Goal: Task Accomplishment & Management: Complete application form

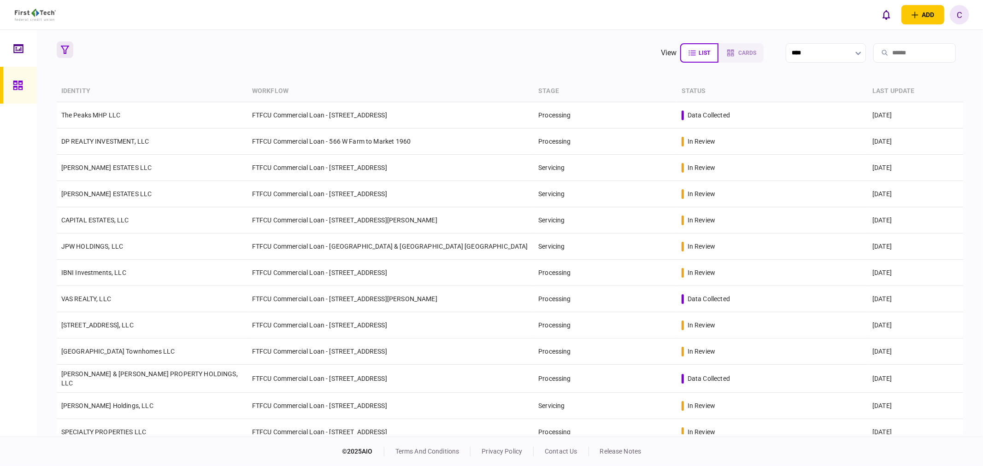
click at [68, 48] on icon "button" at bounding box center [65, 50] width 8 height 8
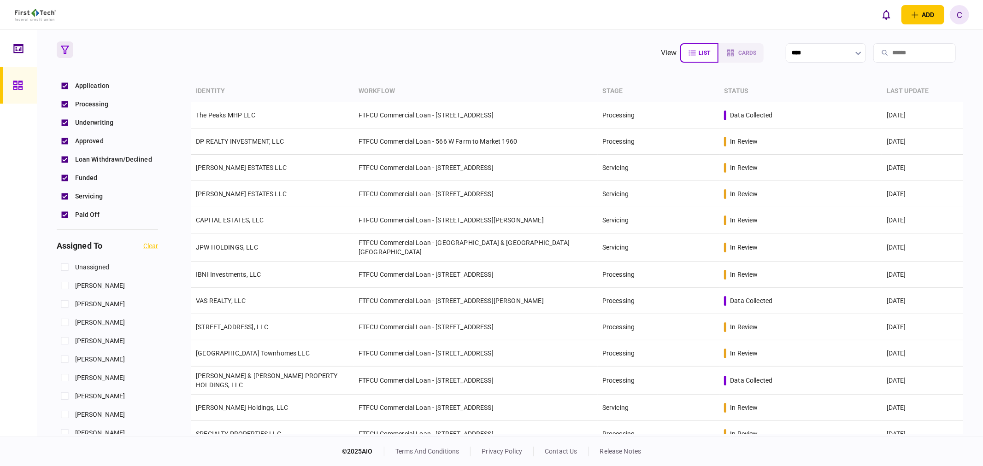
scroll to position [307, 0]
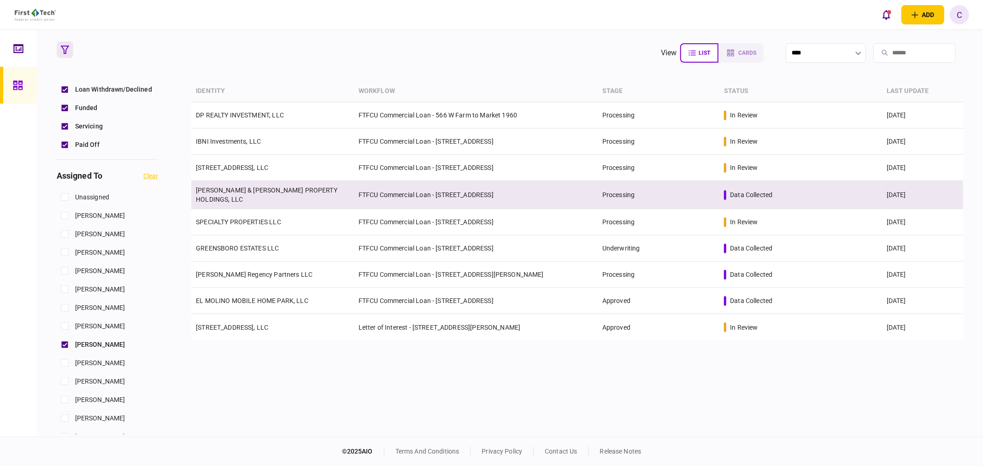
click at [222, 195] on link "[PERSON_NAME] & [PERSON_NAME] PROPERTY HOLDINGS, LLC" at bounding box center [266, 195] width 141 height 17
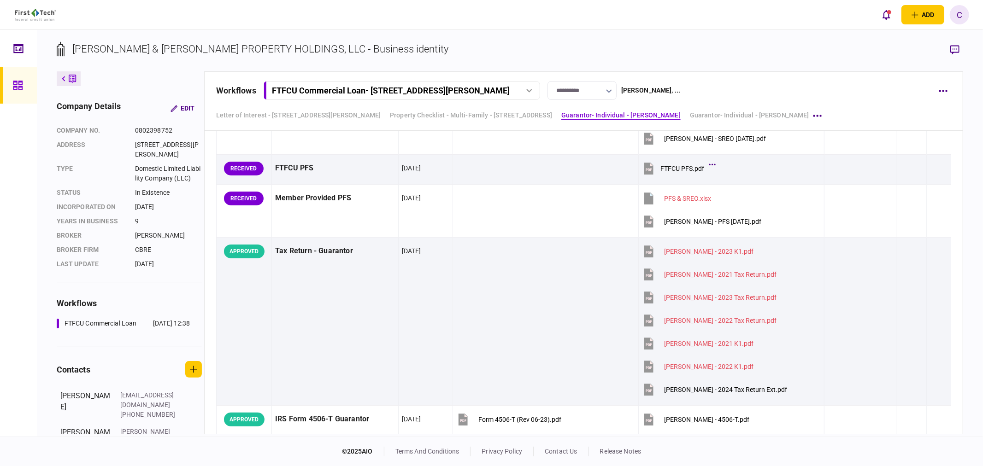
scroll to position [1740, 0]
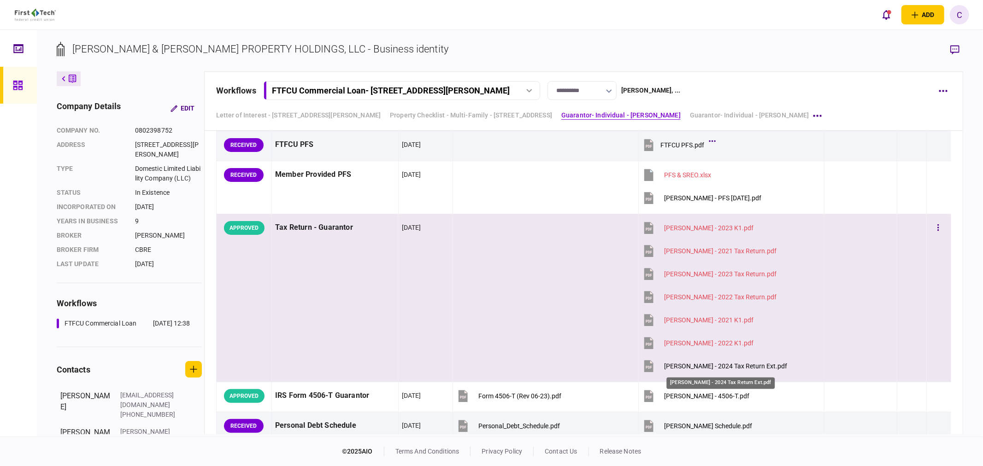
click at [720, 368] on div "[PERSON_NAME] - 2024 Tax Return Ext.pdf" at bounding box center [725, 366] width 123 height 7
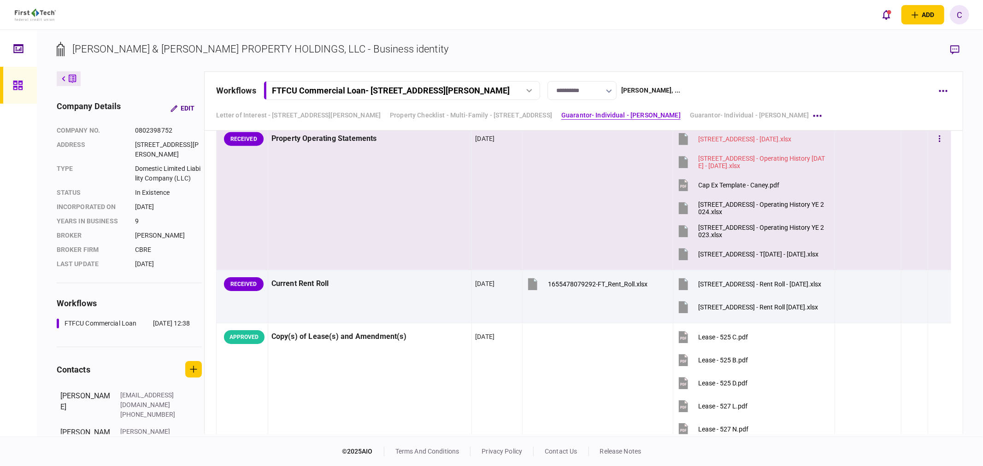
scroll to position [767, 0]
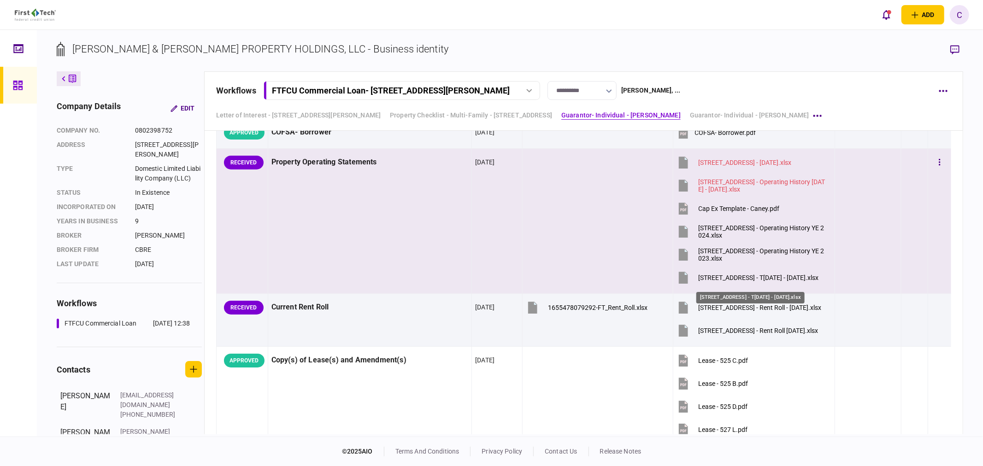
click at [711, 281] on div "[STREET_ADDRESS] - T[DATE] - [DATE].xlsx" at bounding box center [758, 277] width 120 height 7
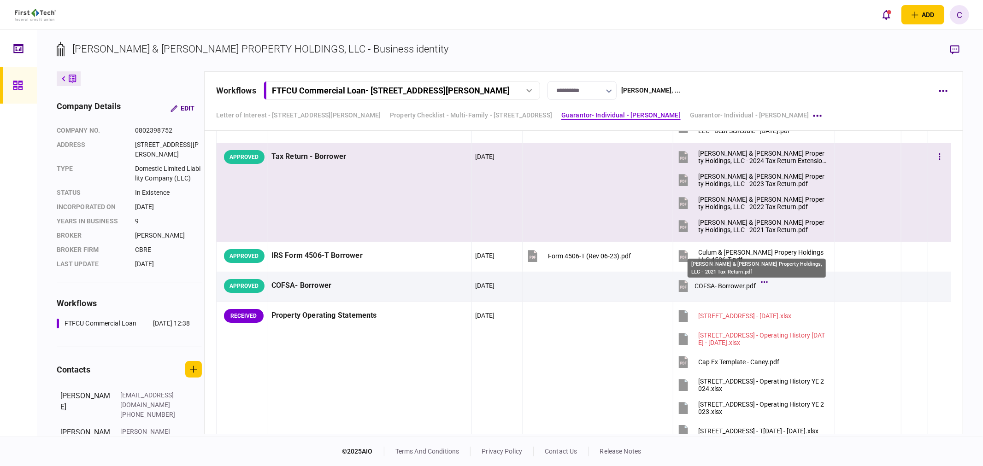
scroll to position [563, 0]
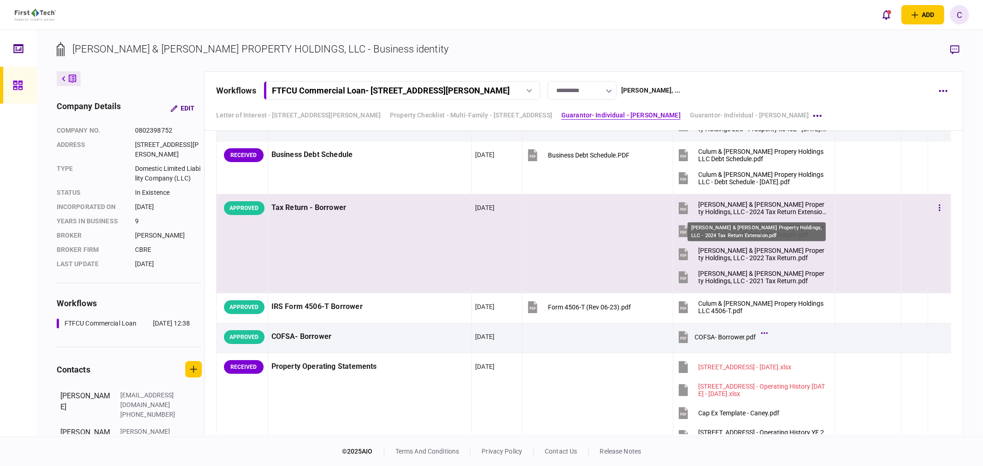
click at [724, 205] on div "[PERSON_NAME] & [PERSON_NAME] Property Holdings, LLC - 2024 Tax Return Extensio…" at bounding box center [762, 208] width 128 height 15
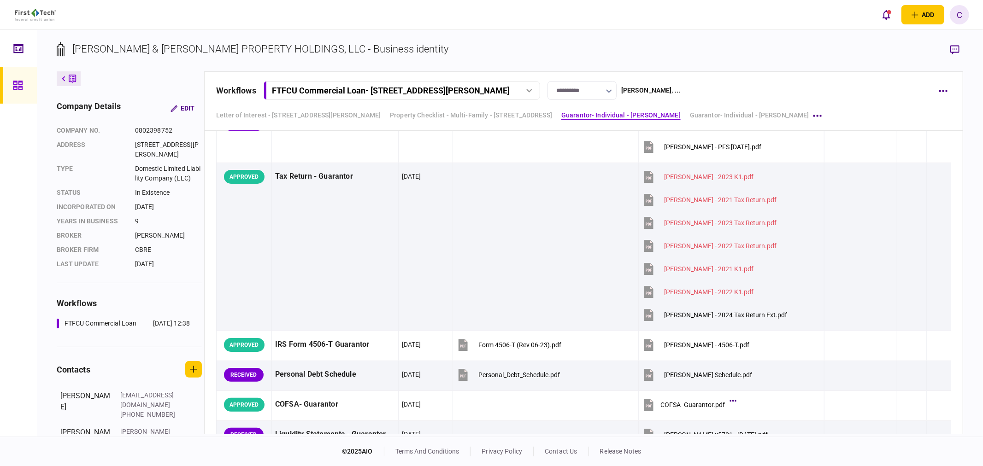
scroll to position [1740, 0]
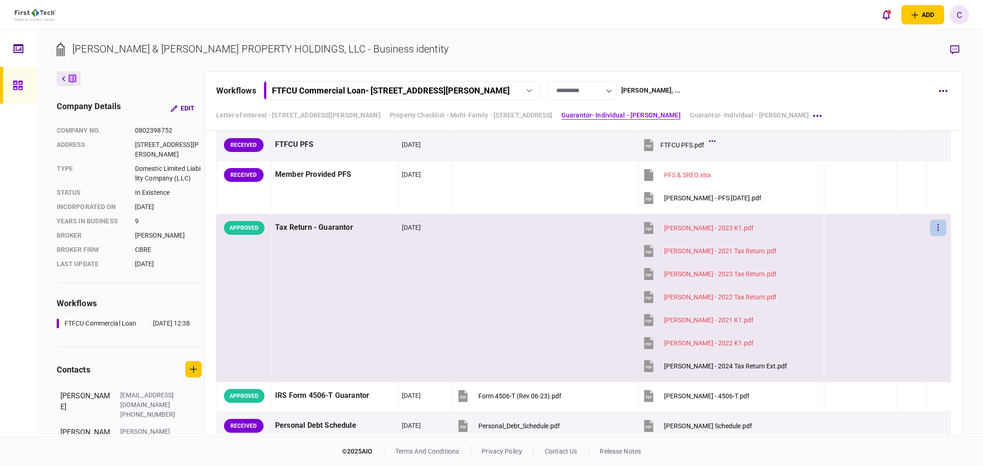
click at [936, 226] on button "button" at bounding box center [938, 228] width 17 height 17
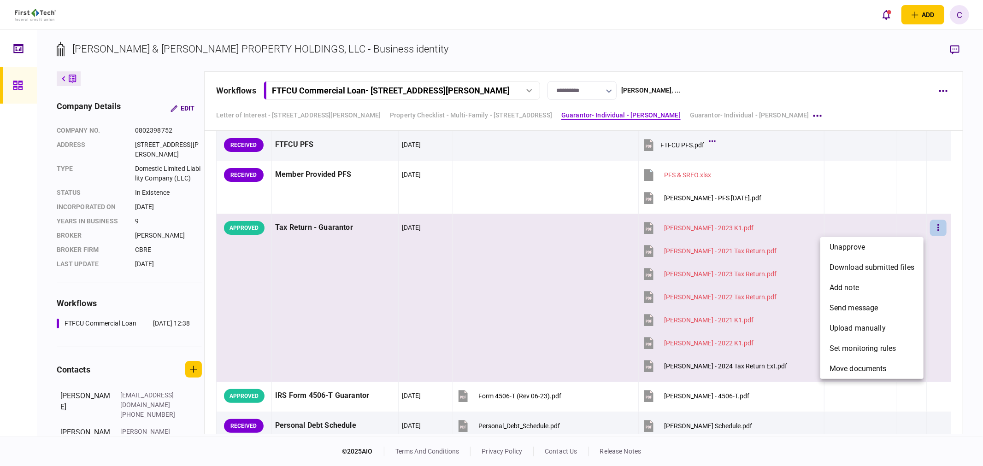
click at [858, 247] on span "unapprove" at bounding box center [846, 247] width 35 height 11
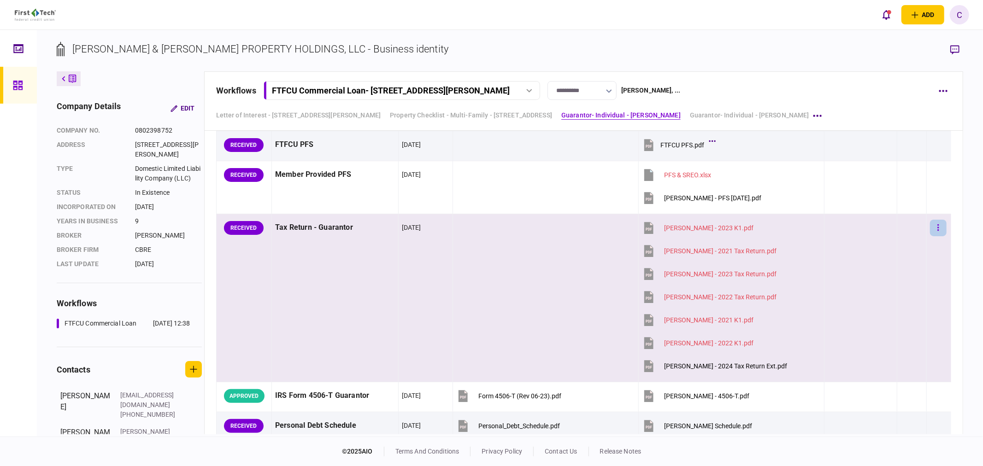
click at [934, 228] on button "button" at bounding box center [938, 228] width 17 height 17
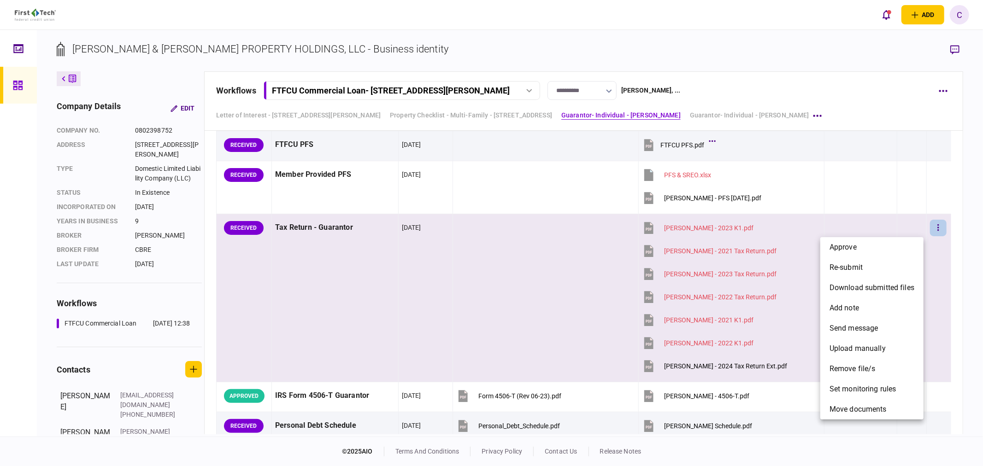
click at [953, 51] on div at bounding box center [491, 233] width 983 height 466
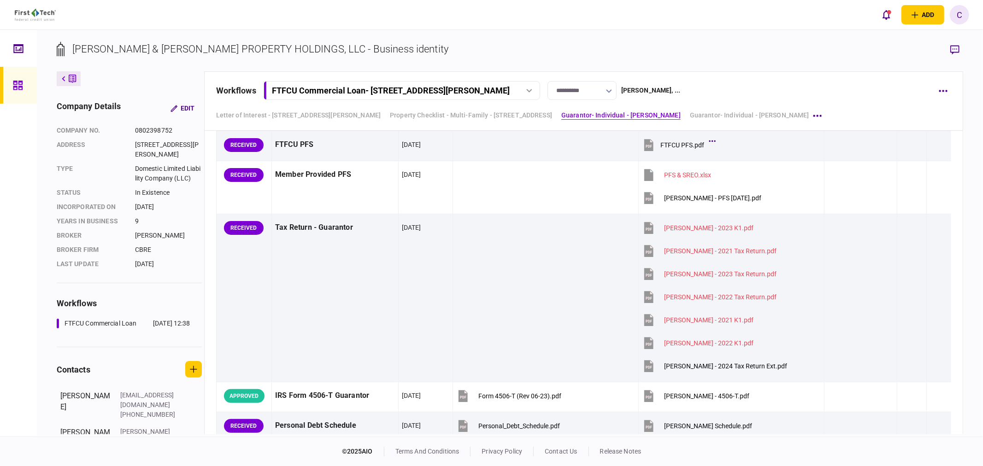
click at [953, 51] on icon "button" at bounding box center [954, 50] width 9 height 10
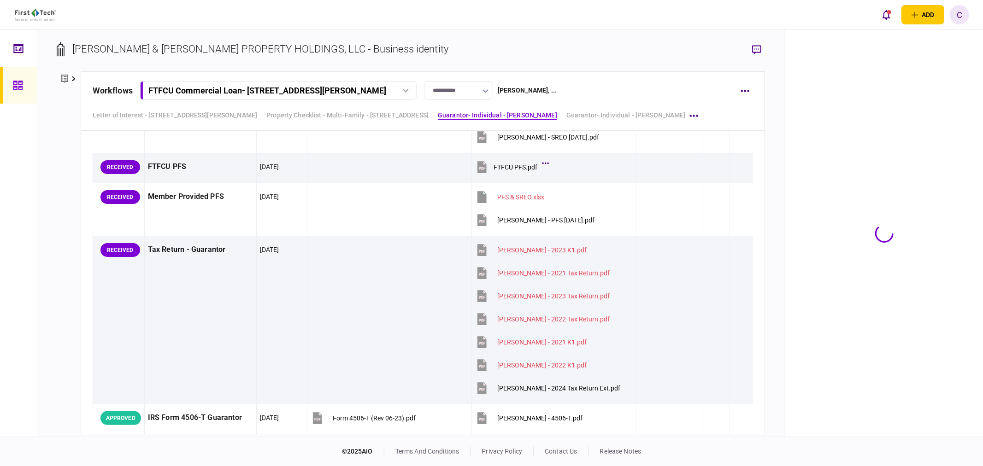
scroll to position [1751, 0]
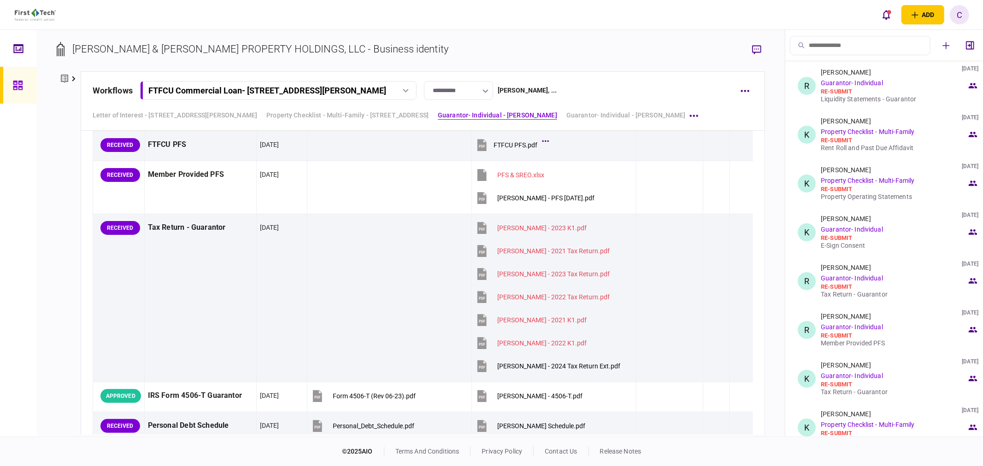
click at [849, 389] on div "Tax Return - Guarantor" at bounding box center [893, 391] width 146 height 7
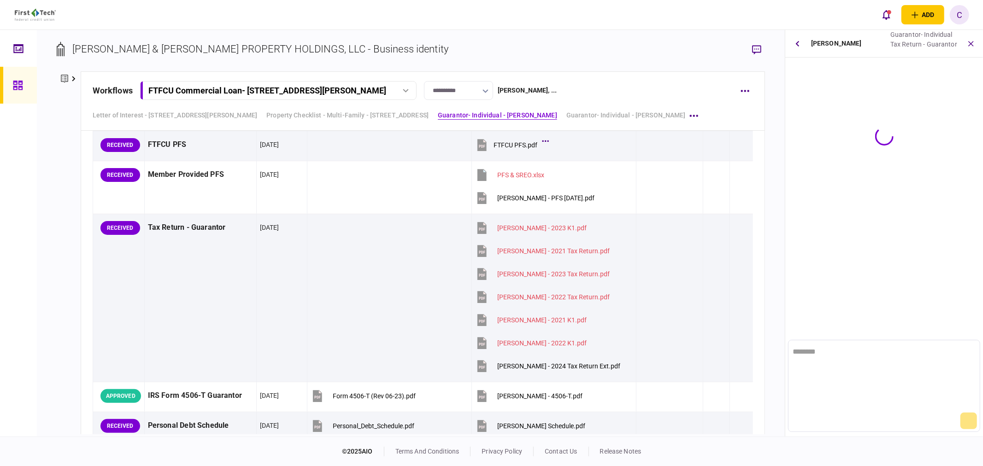
scroll to position [0, 0]
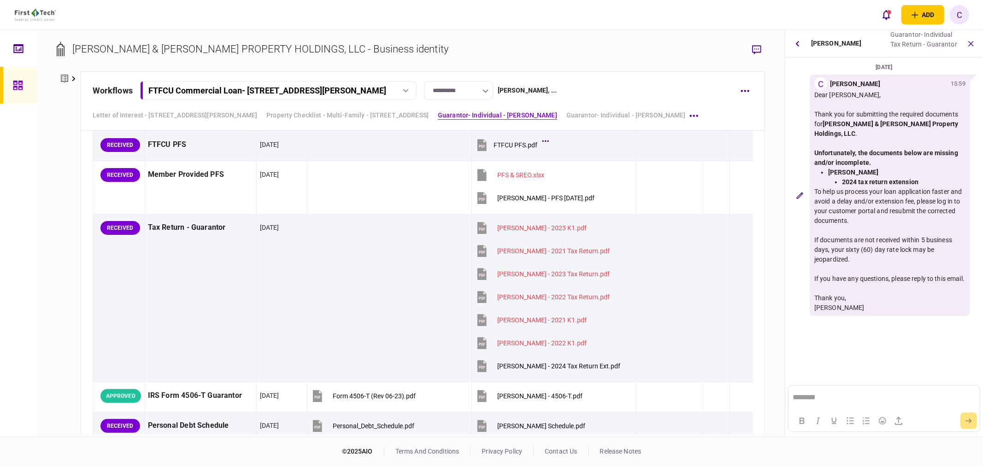
click at [819, 99] on div "Dear [PERSON_NAME]," at bounding box center [889, 95] width 151 height 10
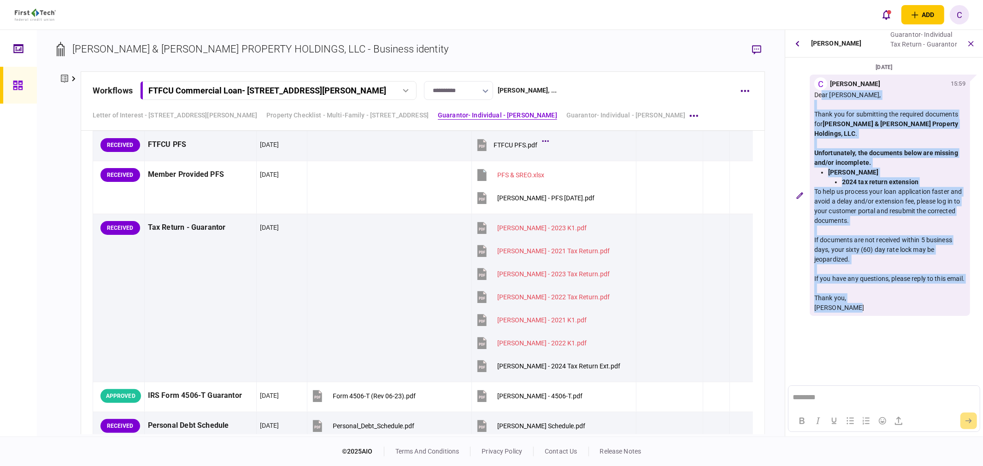
drag, startPoint x: 813, startPoint y: 95, endPoint x: 864, endPoint y: 305, distance: 216.0
click at [864, 305] on div "Dear [PERSON_NAME], Thank you for submitting the required documents for [PERSON…" at bounding box center [889, 201] width 151 height 222
copy div "Dear [PERSON_NAME], Thank you for submitting the required documents for [PERSON…"
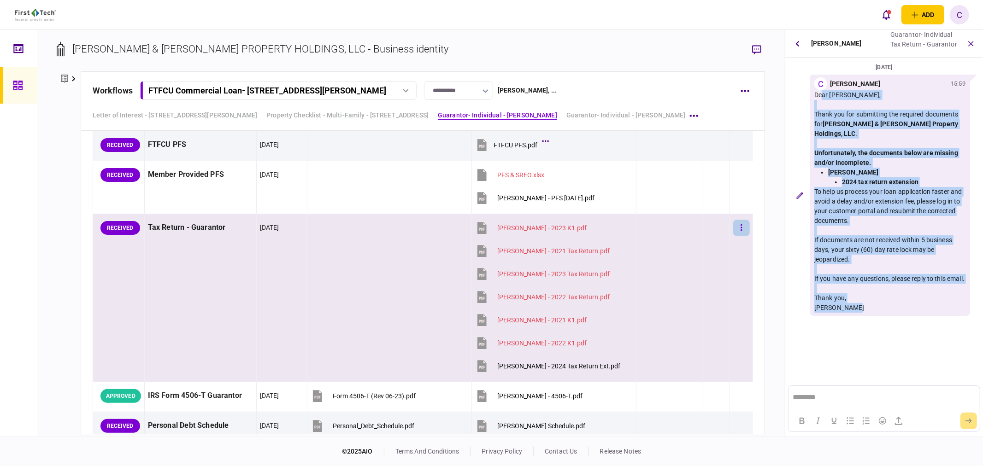
click at [733, 227] on button "button" at bounding box center [741, 228] width 17 height 17
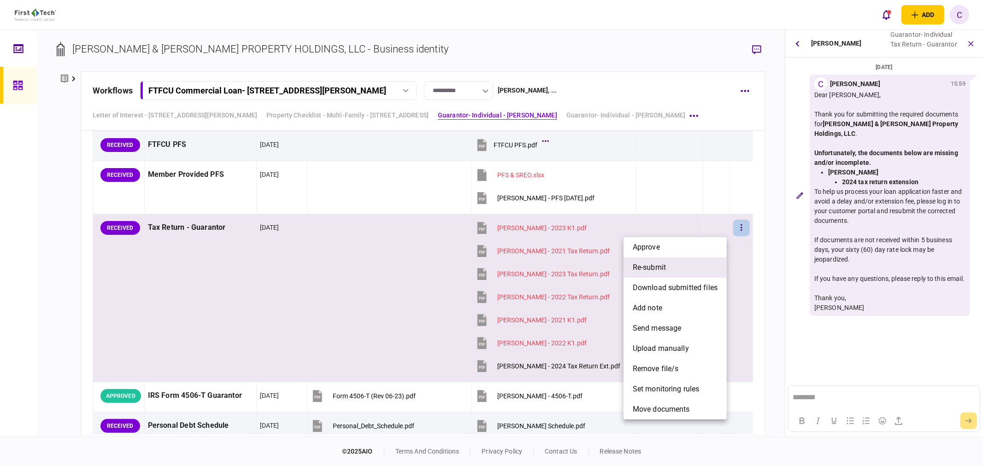
click at [670, 265] on li "re-submit" at bounding box center [674, 267] width 103 height 20
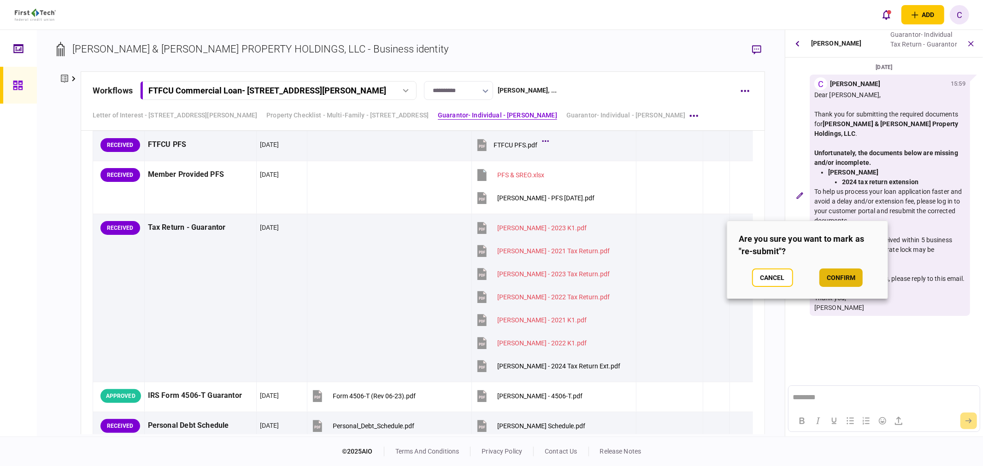
click at [839, 286] on button "confirm" at bounding box center [840, 278] width 43 height 18
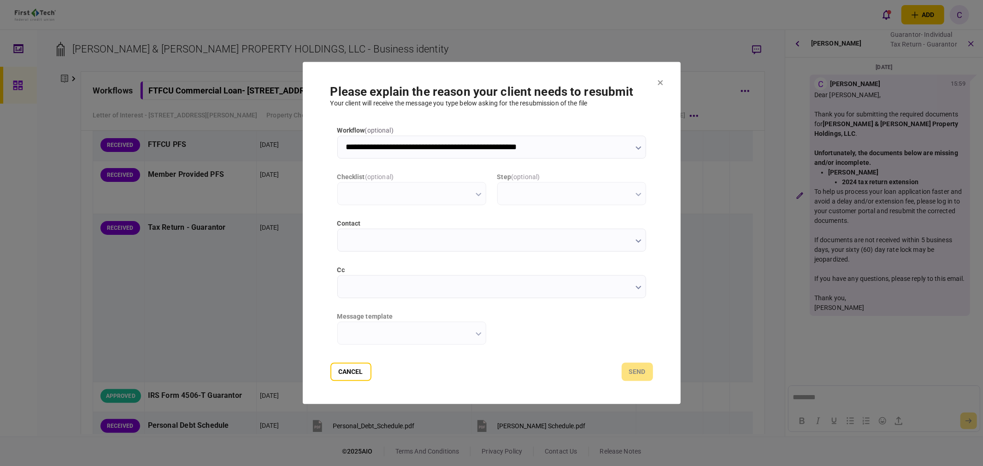
type input "**********"
click at [380, 270] on label "cc" at bounding box center [491, 271] width 309 height 10
click at [380, 275] on input "cc" at bounding box center [491, 286] width 309 height 23
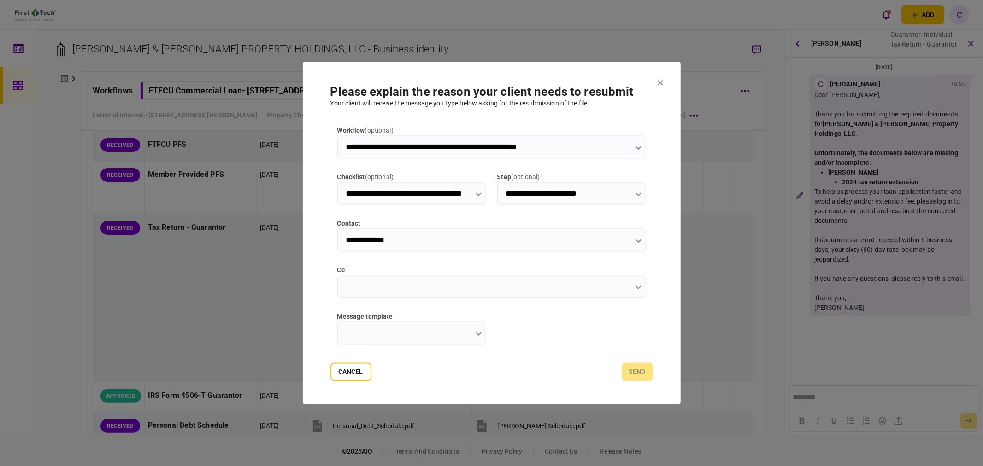
click at [380, 281] on input "cc" at bounding box center [491, 286] width 309 height 23
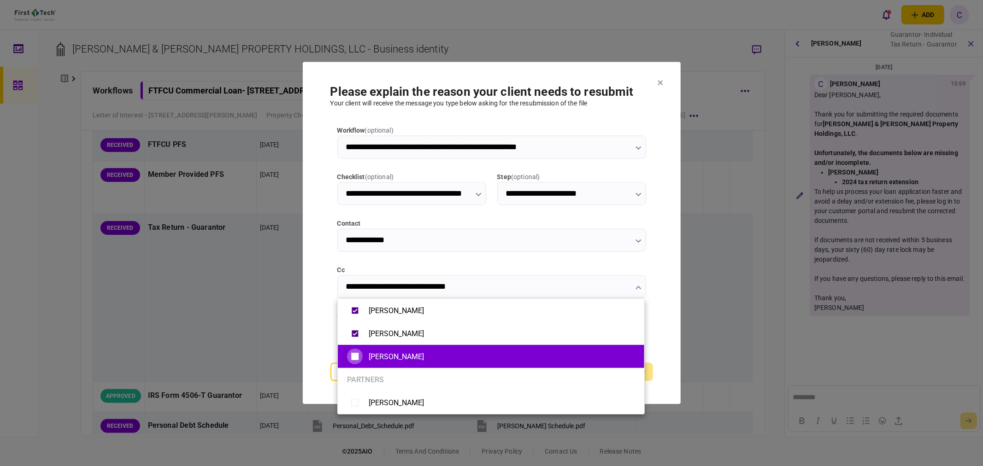
type input "**********"
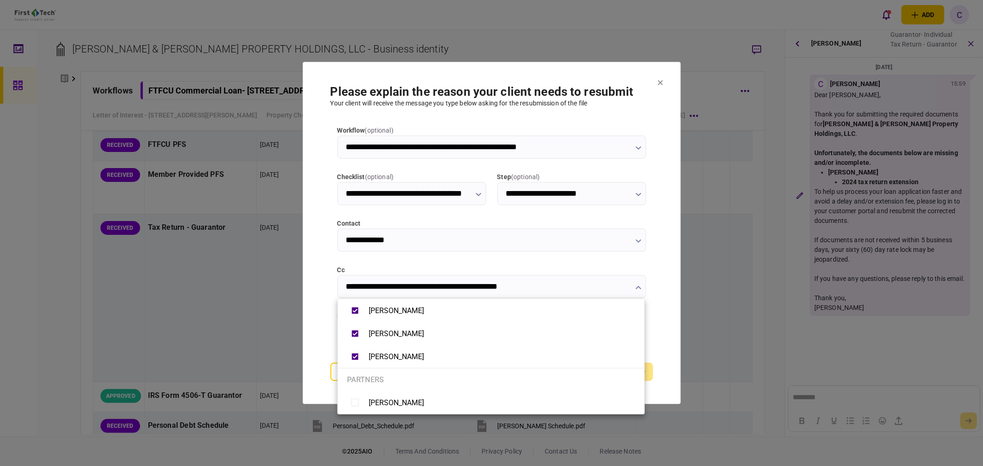
click at [314, 345] on div at bounding box center [491, 233] width 983 height 466
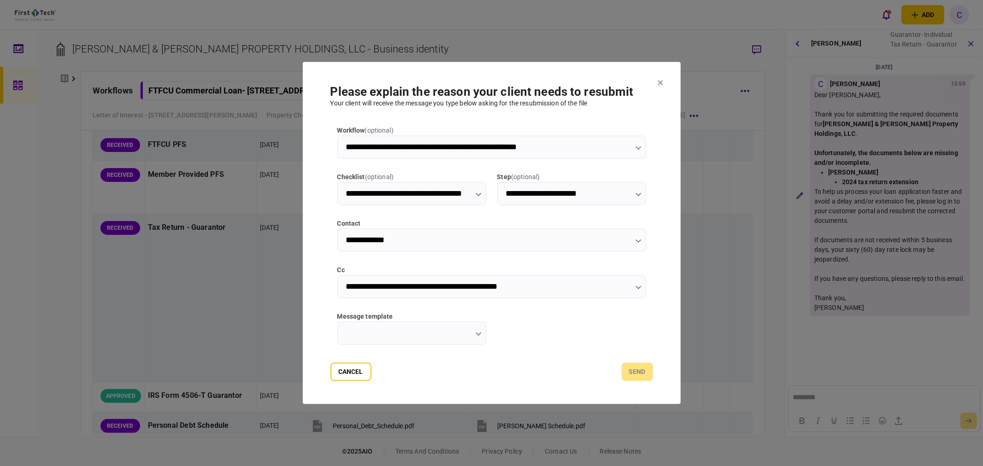
click at [433, 343] on input "message template" at bounding box center [411, 333] width 149 height 23
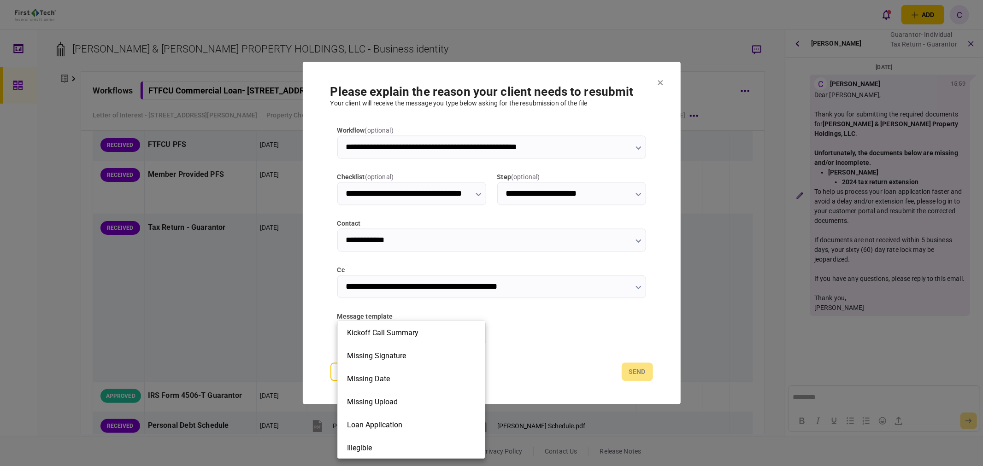
scroll to position [205, 0]
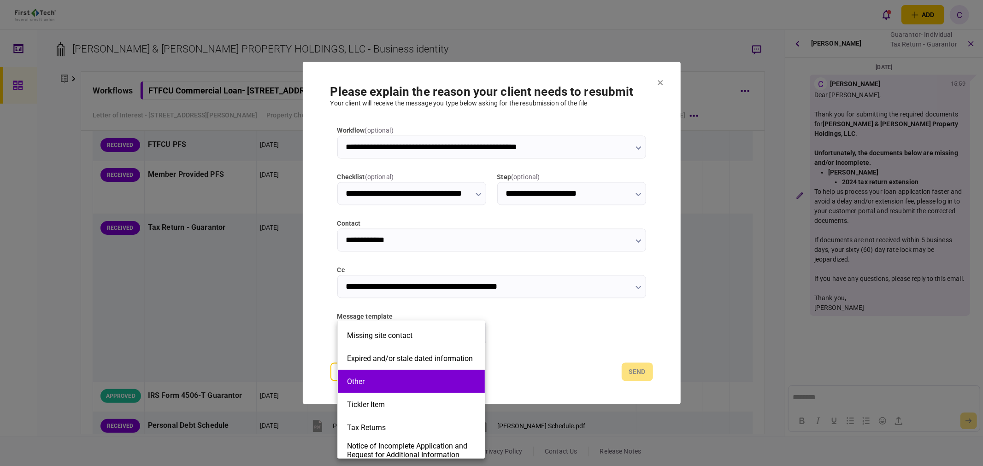
click at [386, 381] on button "Other" at bounding box center [411, 381] width 129 height 9
type input "*****"
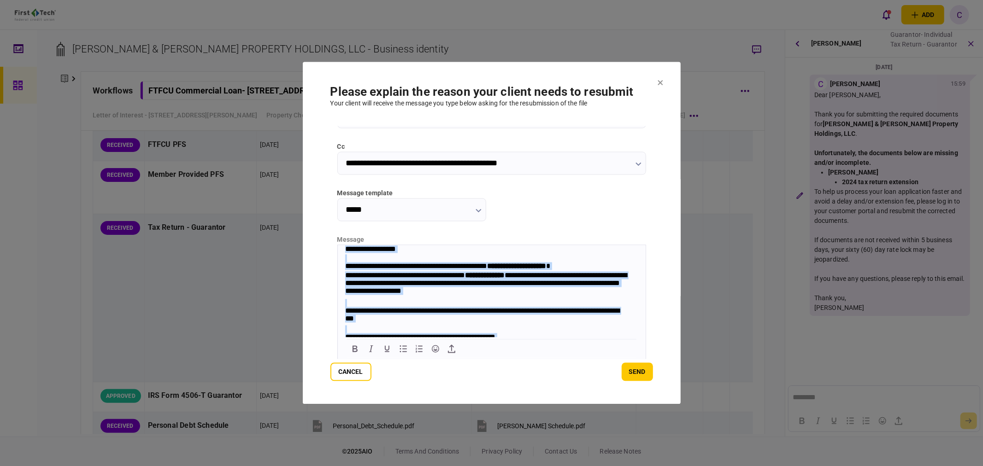
scroll to position [37, 0]
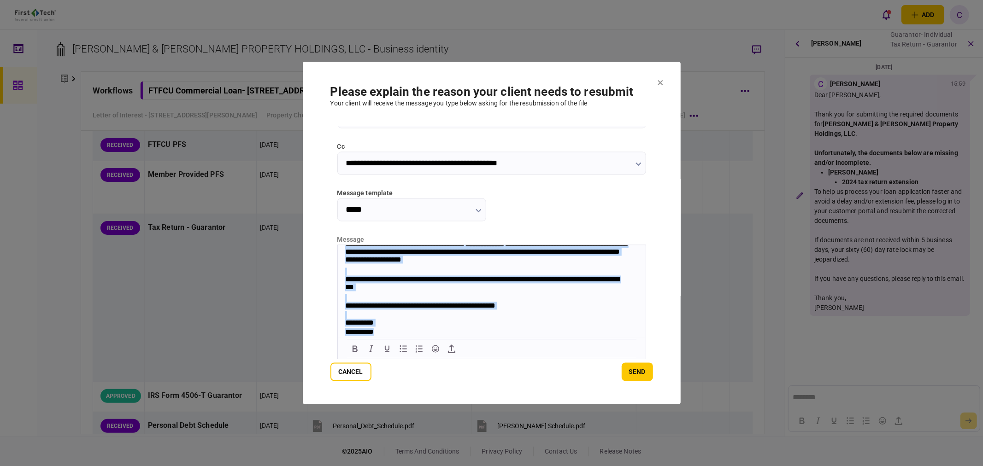
drag, startPoint x: 340, startPoint y: 250, endPoint x: 578, endPoint y: 405, distance: 283.2
click at [578, 337] on html "**********" at bounding box center [491, 275] width 308 height 123
paste body "Rich Text Area. Press ALT-0 for help."
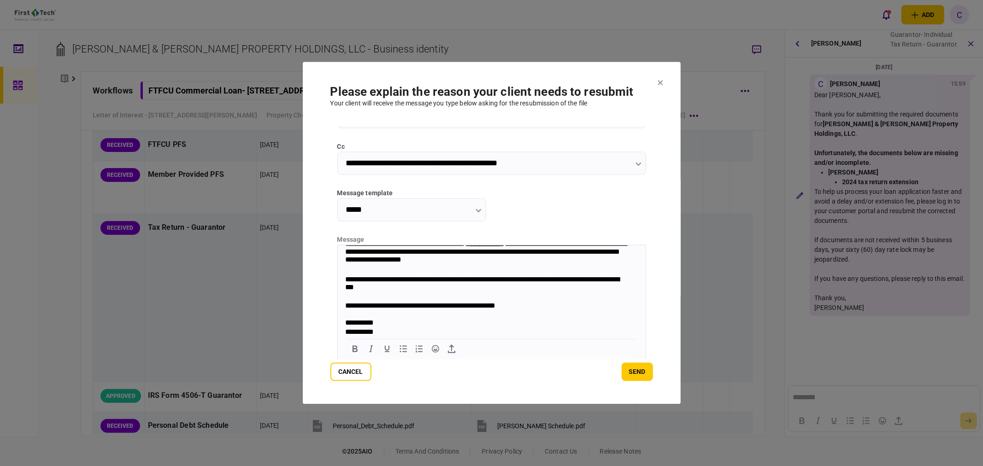
scroll to position [88, 0]
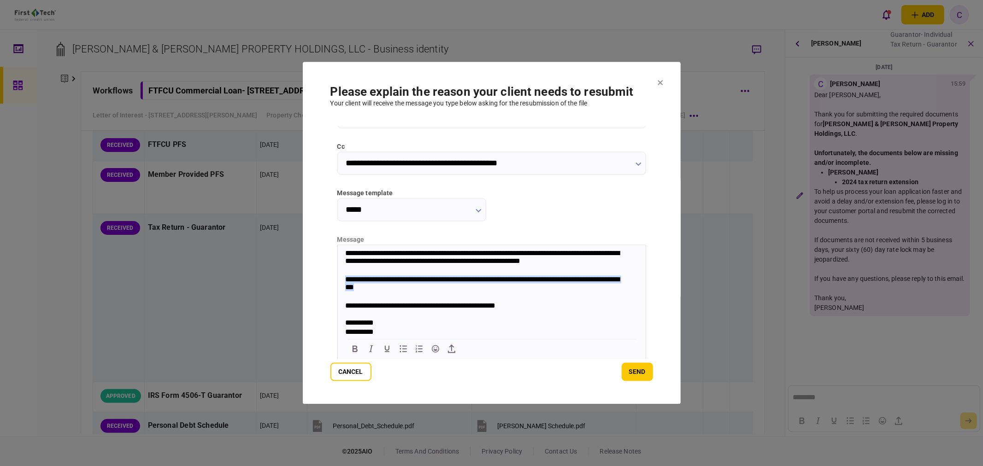
drag, startPoint x: 396, startPoint y: 285, endPoint x: 336, endPoint y: 277, distance: 60.5
click at [337, 277] on html "**********" at bounding box center [491, 253] width 308 height 170
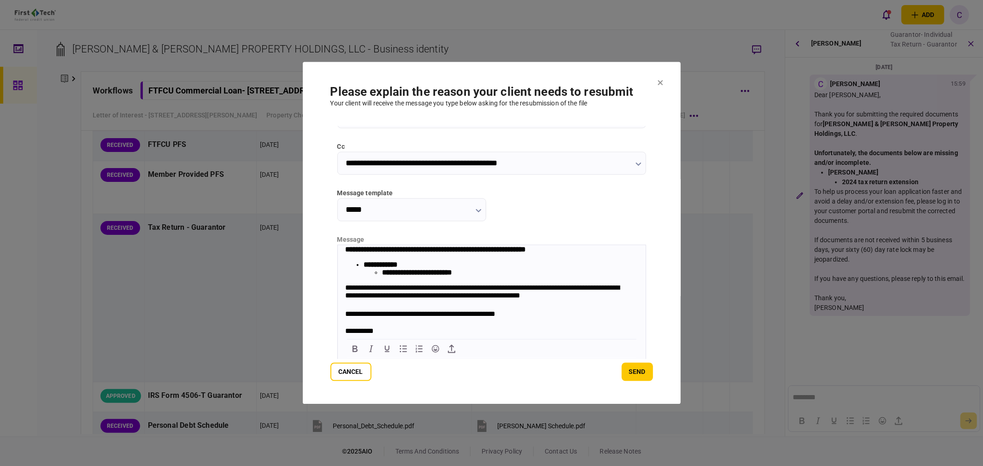
scroll to position [61, 0]
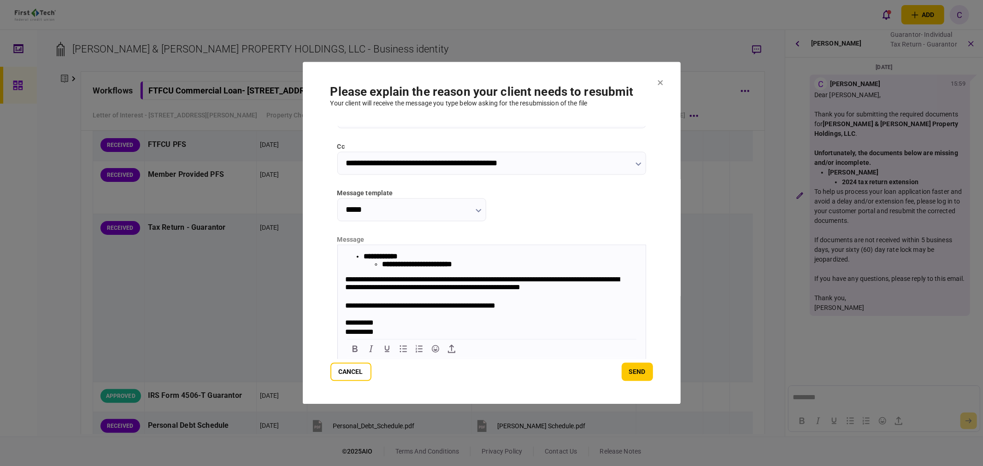
click at [479, 263] on li "**********" at bounding box center [509, 264] width 256 height 8
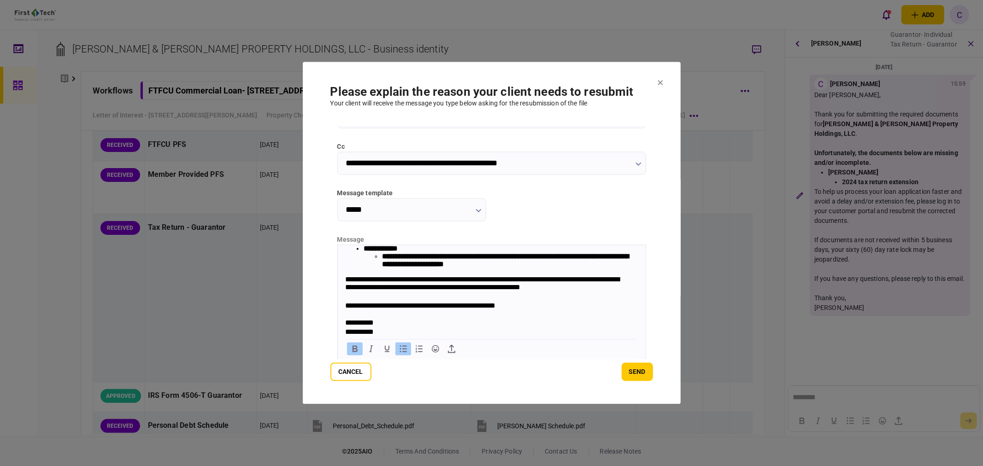
click at [531, 268] on li "**********" at bounding box center [509, 260] width 256 height 16
click at [643, 373] on button "send" at bounding box center [636, 372] width 31 height 18
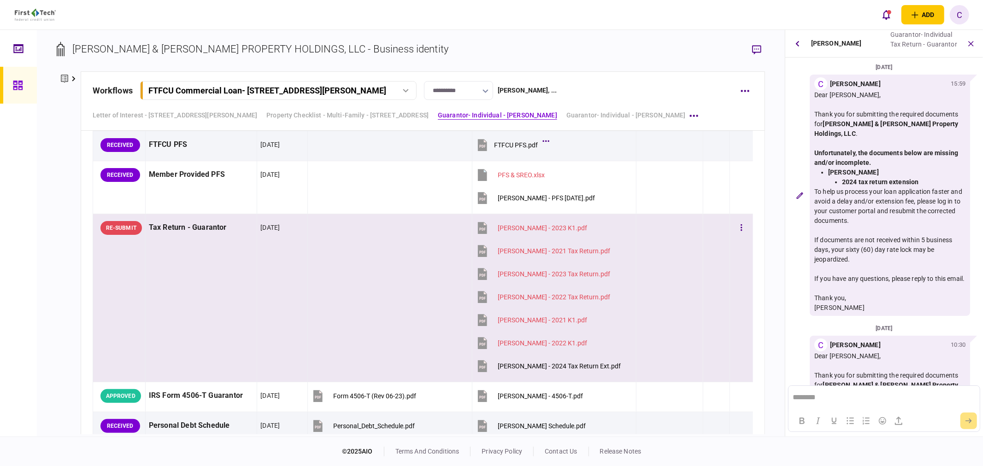
scroll to position [189, 0]
